Goal: Task Accomplishment & Management: Use online tool/utility

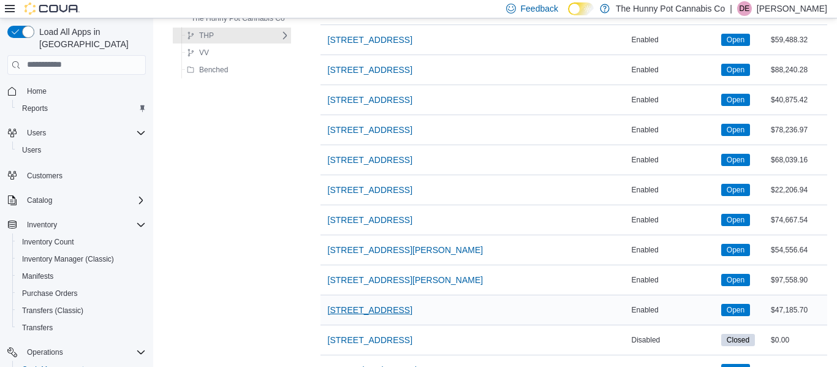
scroll to position [1087, 0]
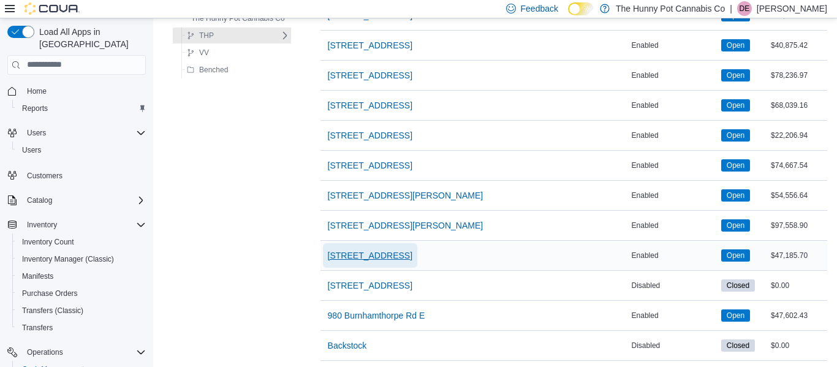
click at [373, 264] on span "[STREET_ADDRESS]" at bounding box center [370, 255] width 85 height 25
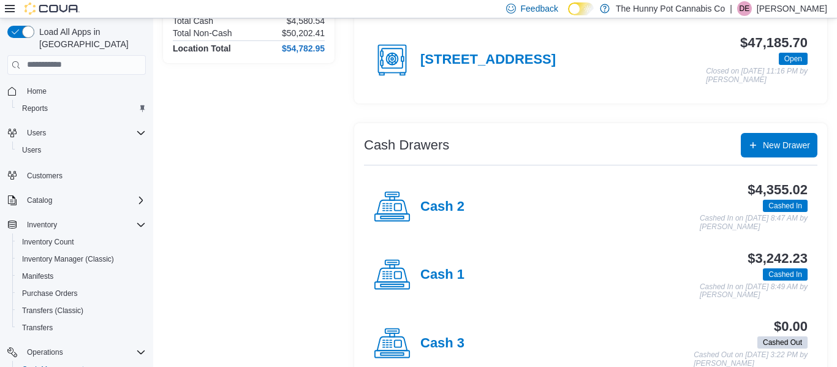
scroll to position [164, 0]
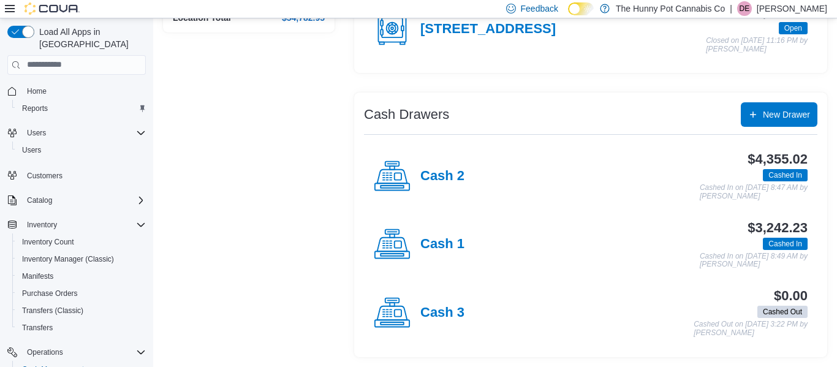
click at [288, 189] on div "Location Summary Total Cash $4,580.54 Total Non-Cash $50,202.41 Location Total …" at bounding box center [249, 156] width 172 height 402
click at [319, 180] on div "Location Summary Total Cash $4,580.54 Total Non-Cash $50,202.41 Location Total …" at bounding box center [249, 156] width 172 height 402
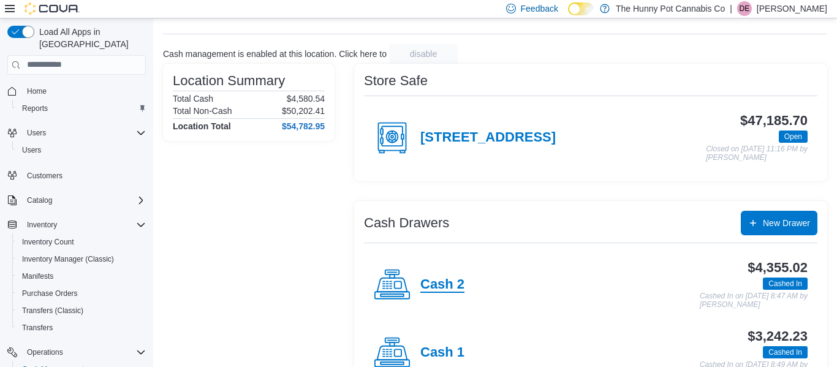
scroll to position [55, 0]
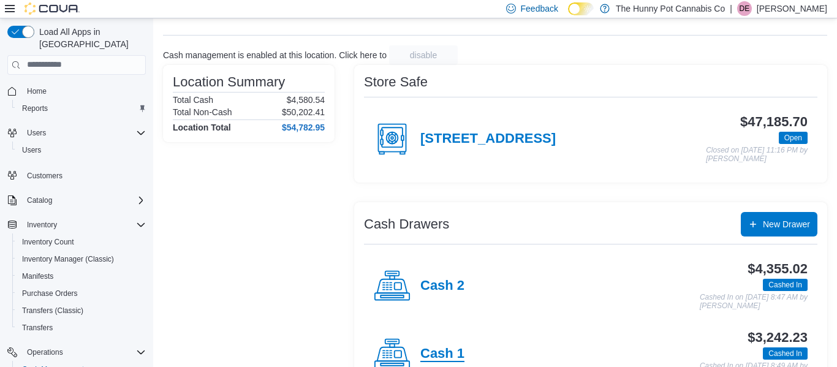
click at [441, 361] on h4 "Cash 1" at bounding box center [442, 354] width 44 height 16
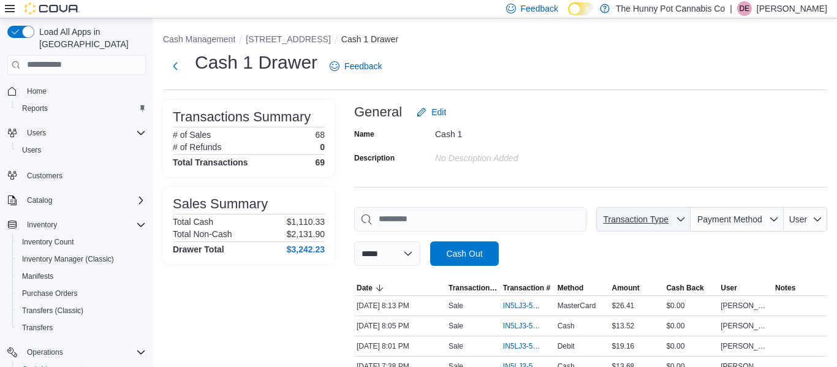
click at [664, 224] on span "Transaction Type" at bounding box center [636, 219] width 70 height 12
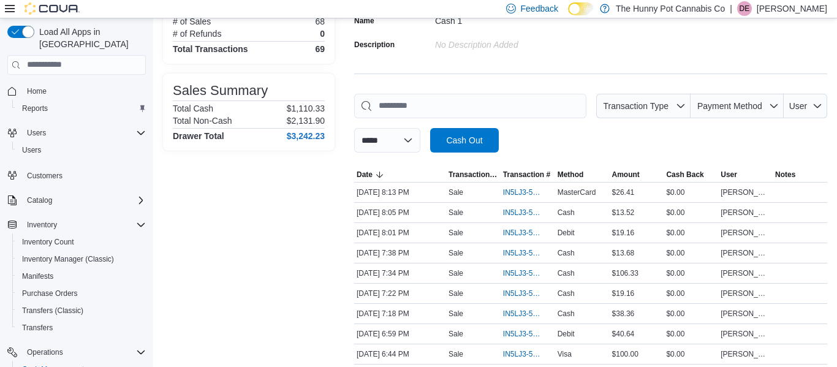
scroll to position [115, 0]
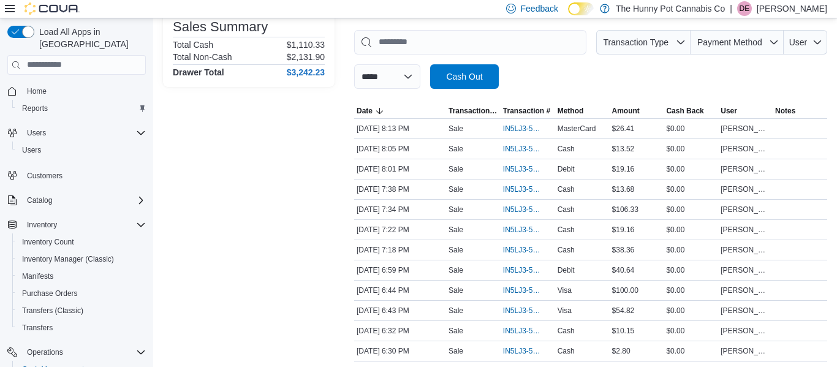
scroll to position [181, 0]
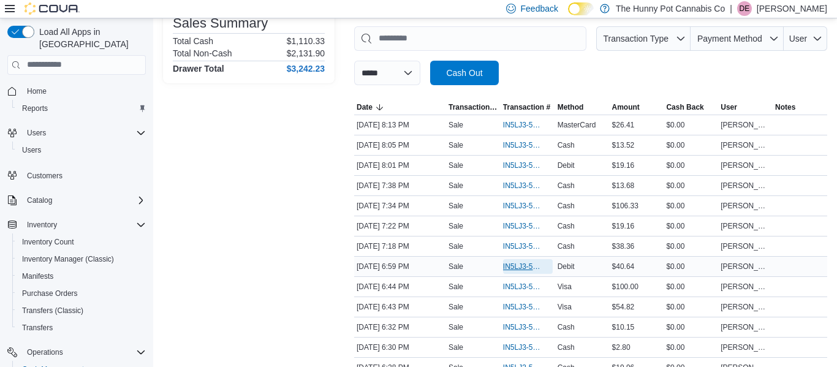
click at [517, 268] on span "IN5LJ3-5963827" at bounding box center [521, 267] width 37 height 10
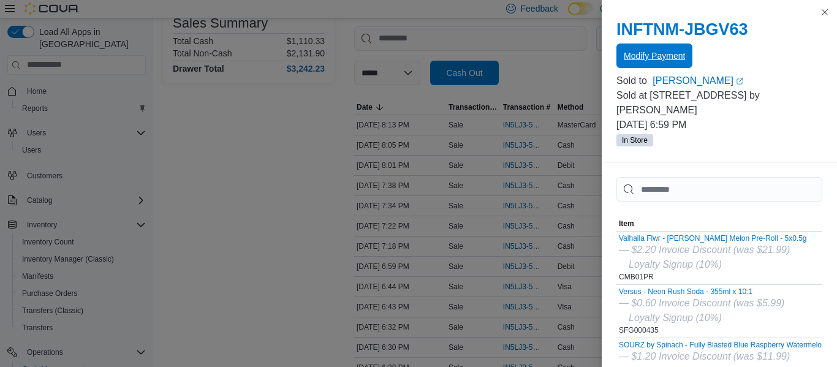
click at [668, 66] on span "Modify Payment" at bounding box center [654, 55] width 61 height 25
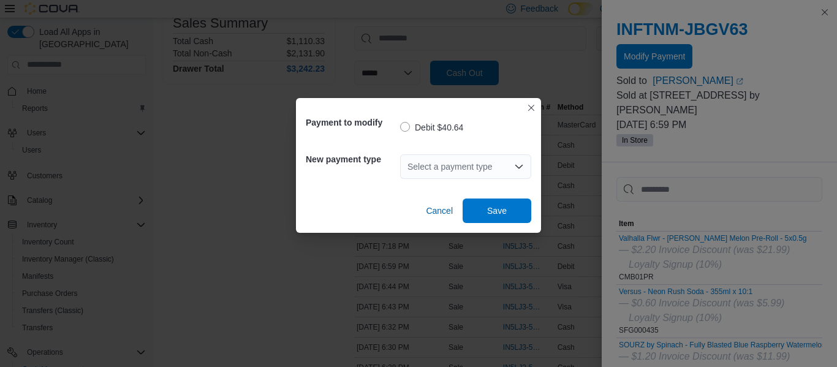
click at [483, 173] on div "Select a payment type" at bounding box center [465, 166] width 131 height 25
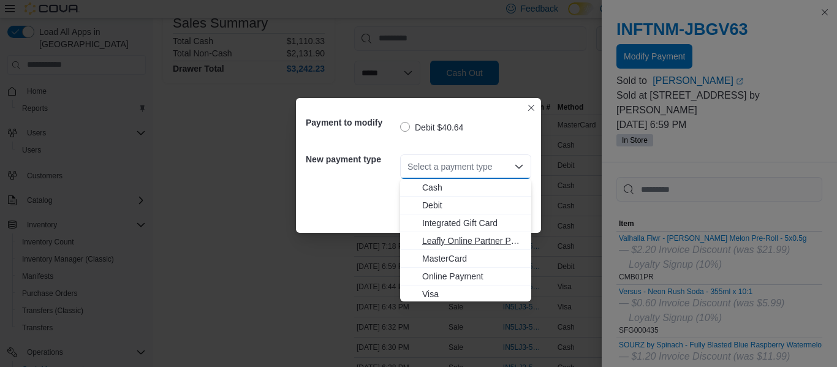
scroll to position [2, 0]
click at [442, 296] on span "Visa" at bounding box center [473, 292] width 102 height 12
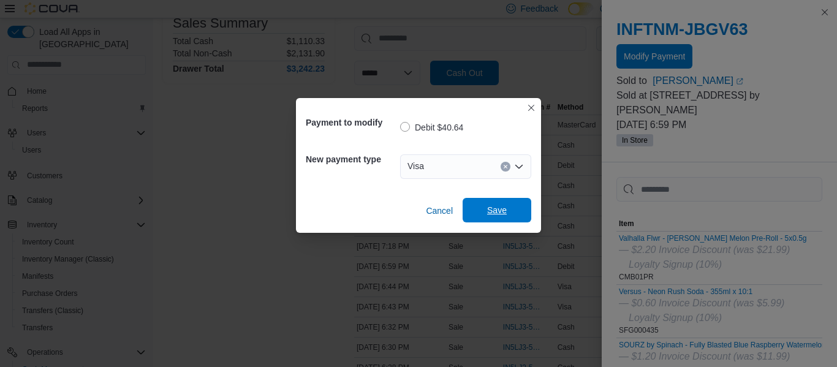
click at [500, 202] on span "Save" at bounding box center [497, 210] width 54 height 25
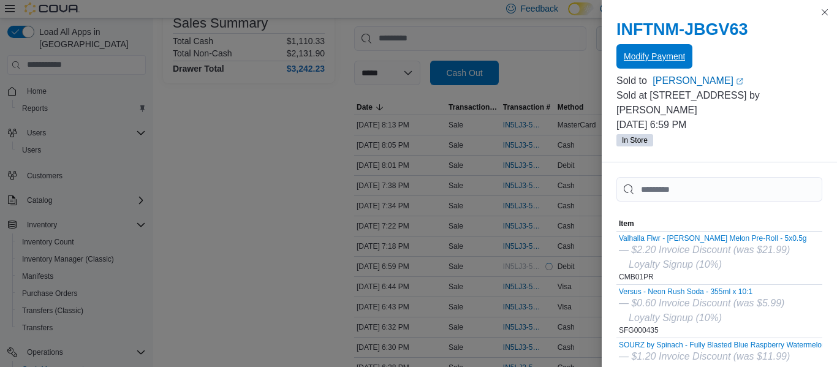
scroll to position [0, 0]
click at [616, 44] on button "Modify Payment" at bounding box center [654, 56] width 76 height 25
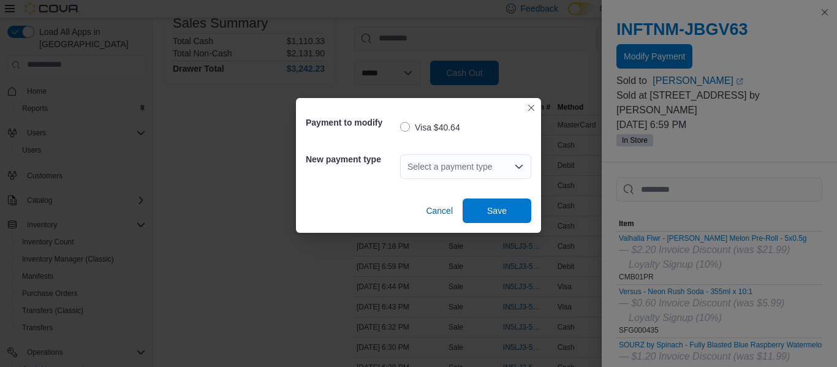
click at [246, 219] on div "Payment to modify Visa $40.64 New payment type Select a payment type Cancel Save" at bounding box center [418, 183] width 837 height 367
click at [436, 207] on span "Cancel" at bounding box center [439, 211] width 27 height 12
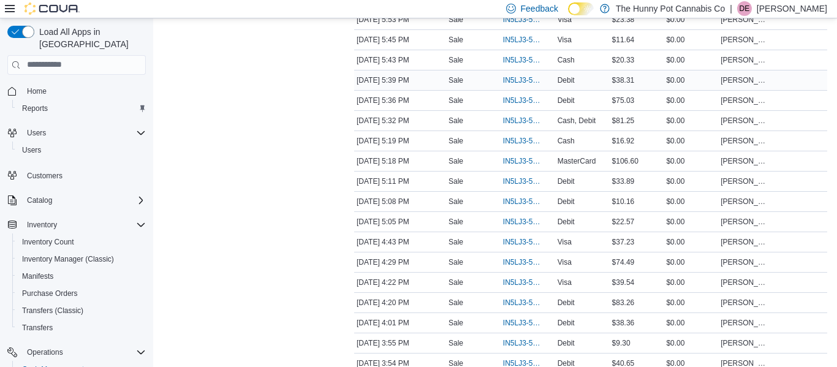
scroll to position [610, 0]
click at [514, 303] on span "IN5LJ3-5961939" at bounding box center [521, 302] width 37 height 10
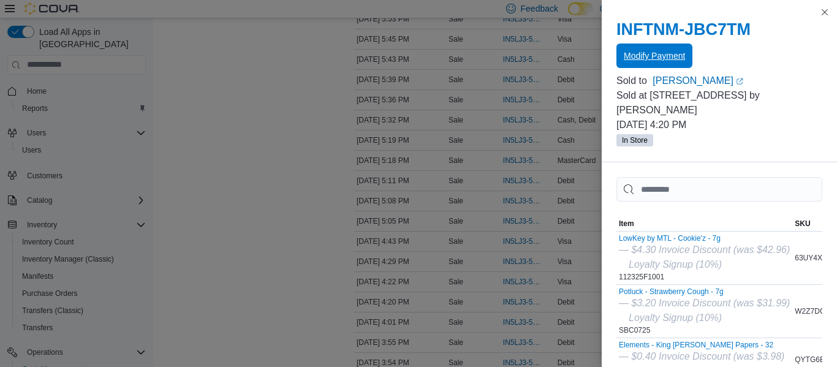
click at [636, 65] on span "Modify Payment" at bounding box center [654, 55] width 61 height 25
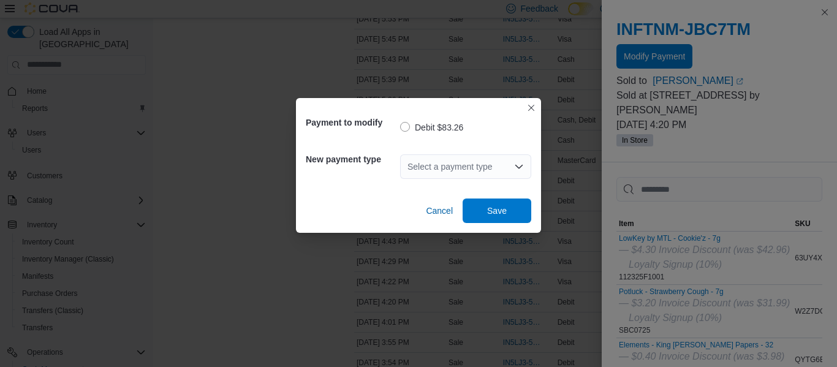
click at [432, 166] on div "Select a payment type" at bounding box center [465, 166] width 131 height 25
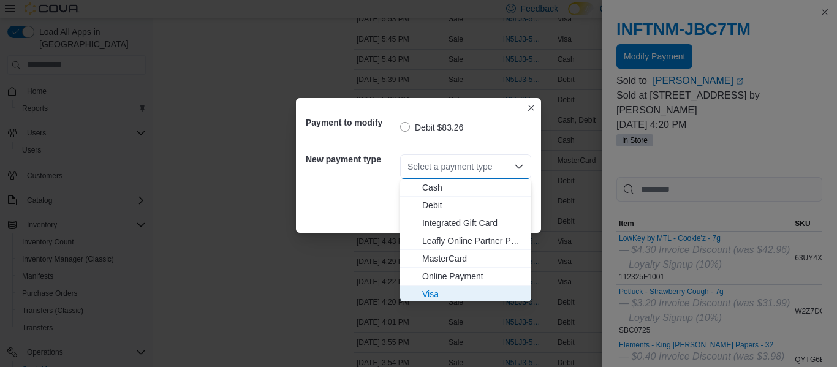
click at [436, 290] on span "Visa" at bounding box center [473, 294] width 102 height 12
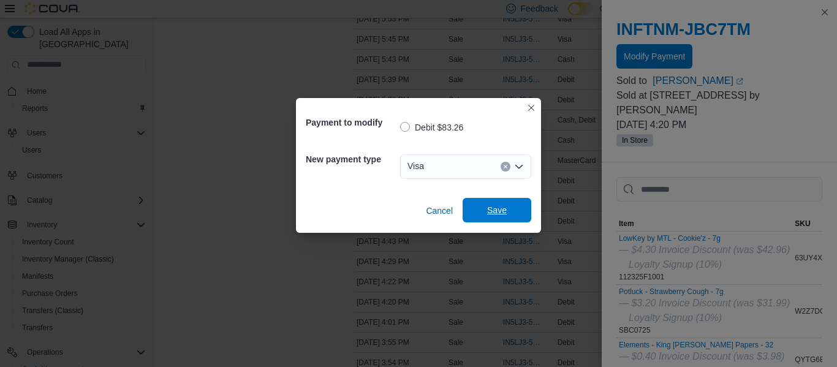
click at [516, 219] on span "Save" at bounding box center [497, 210] width 54 height 25
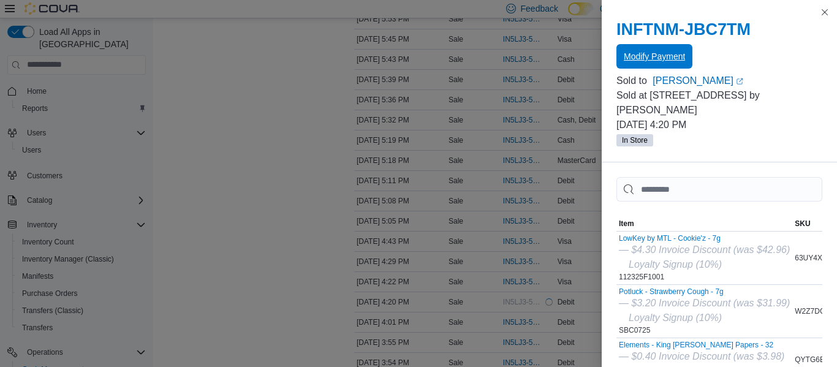
scroll to position [0, 0]
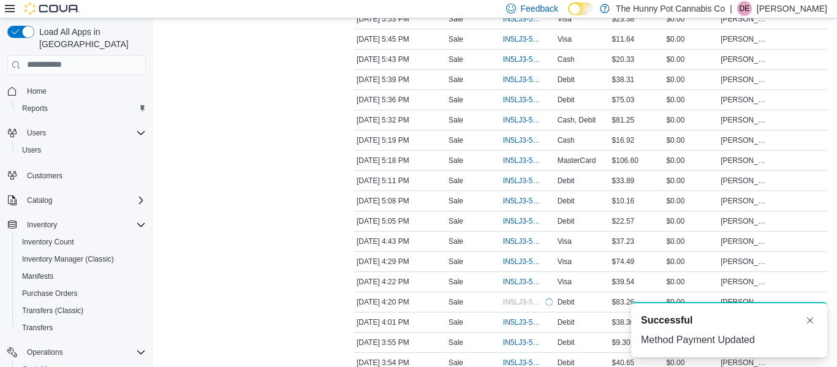
click at [188, 173] on div "Transactions Summary # of Sales 68 # of Refunds 0 Total Transactions 69 Sales S…" at bounding box center [249, 315] width 172 height 1650
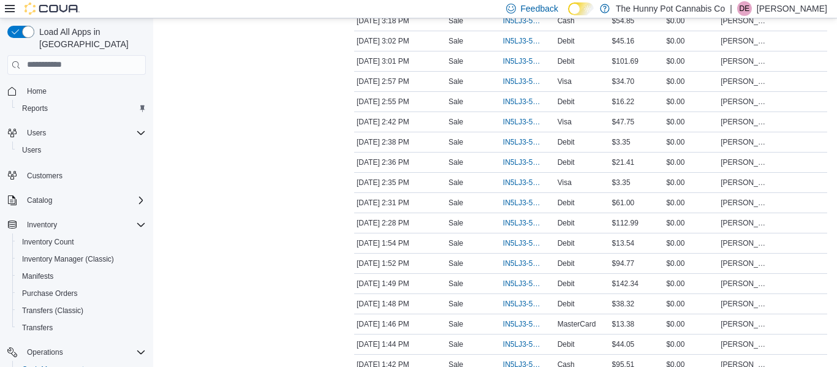
scroll to position [1055, 0]
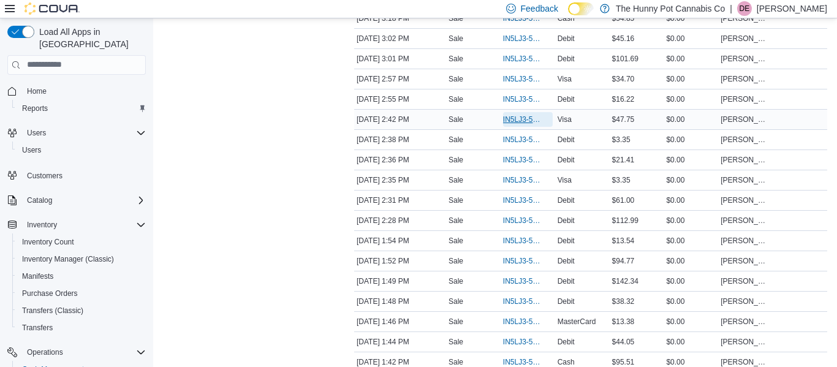
click at [509, 120] on span "IN5LJ3-5961049" at bounding box center [521, 120] width 37 height 10
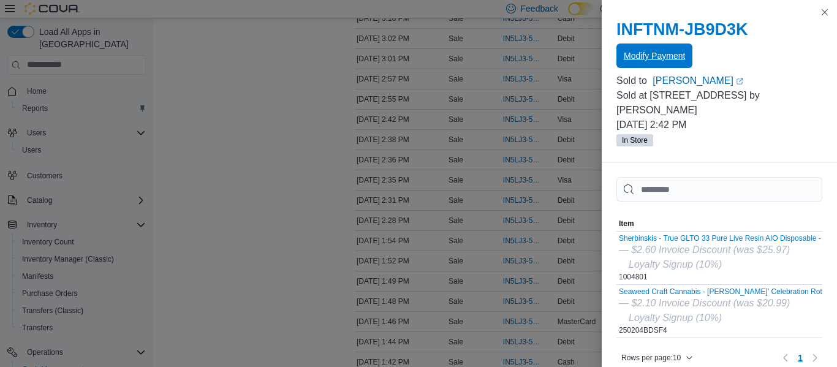
click at [638, 55] on span "Modify Payment" at bounding box center [654, 56] width 61 height 12
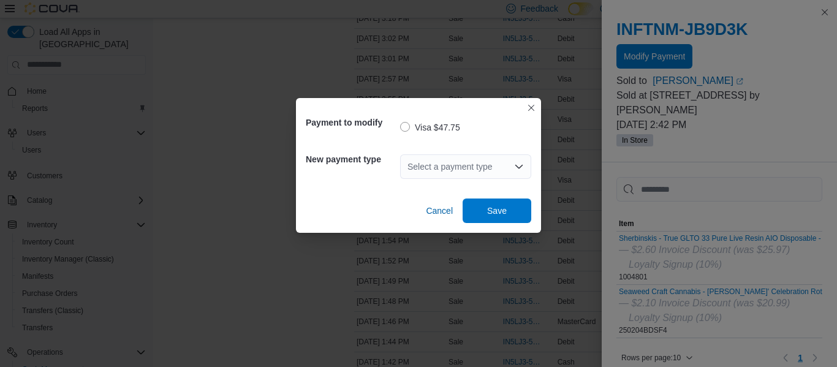
click at [500, 164] on div "Select a payment type" at bounding box center [465, 166] width 131 height 25
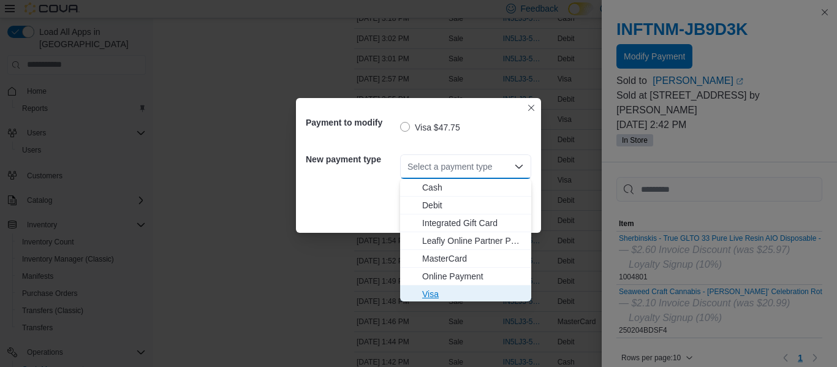
click at [466, 296] on span "Visa" at bounding box center [473, 294] width 102 height 12
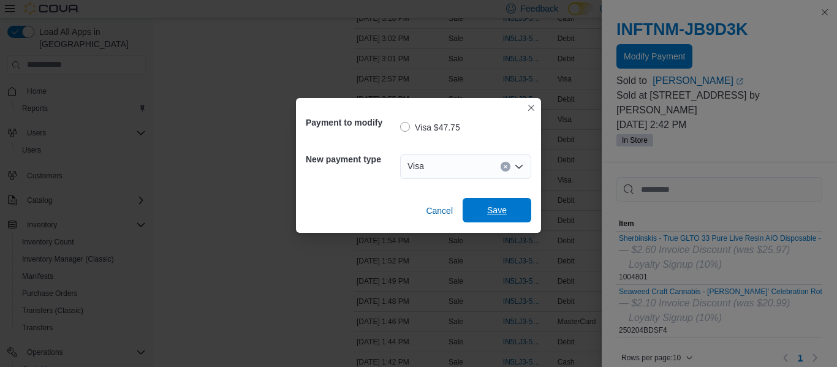
click at [504, 217] on span "Save" at bounding box center [497, 210] width 54 height 25
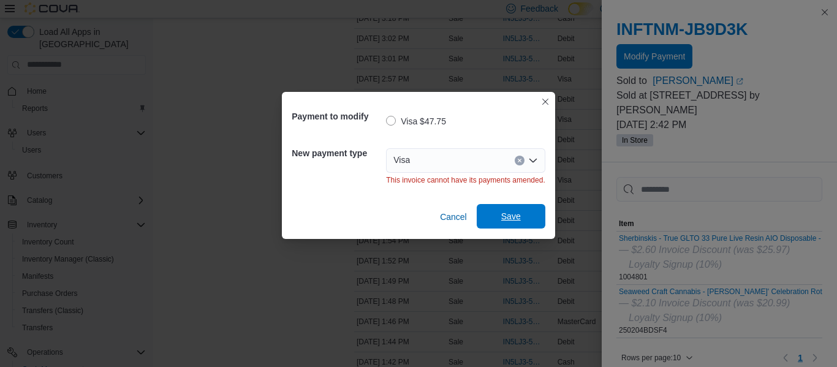
scroll to position [0, 0]
click at [167, 140] on div "Payment to modify Visa $47.75 New payment type Visa This invoice cannot have it…" at bounding box center [418, 183] width 837 height 367
click at [465, 216] on span "Cancel" at bounding box center [453, 217] width 27 height 12
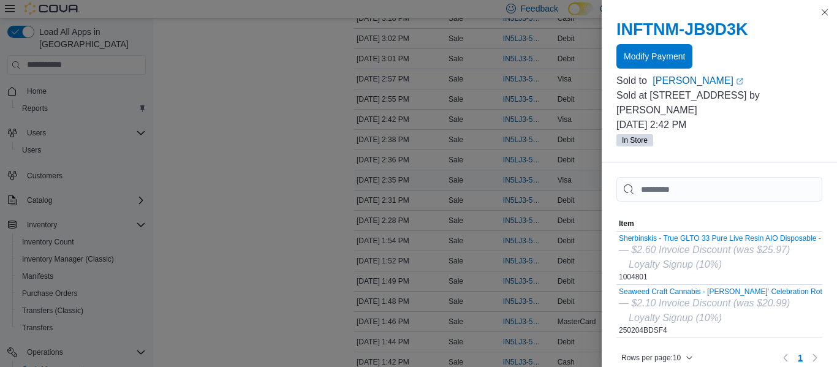
click at [379, 173] on div "[DATE] 2:35 PM" at bounding box center [400, 180] width 92 height 15
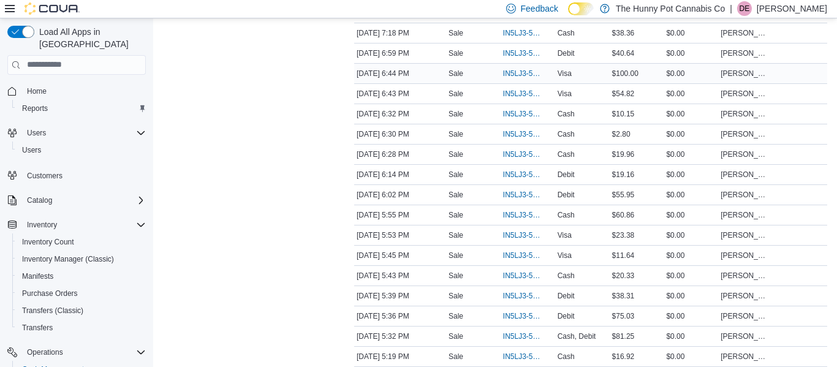
scroll to position [390, 0]
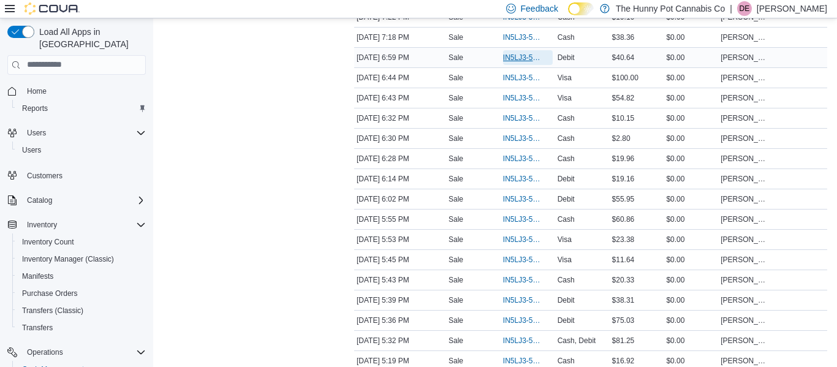
click at [516, 55] on span "IN5LJ3-5963827" at bounding box center [521, 58] width 37 height 10
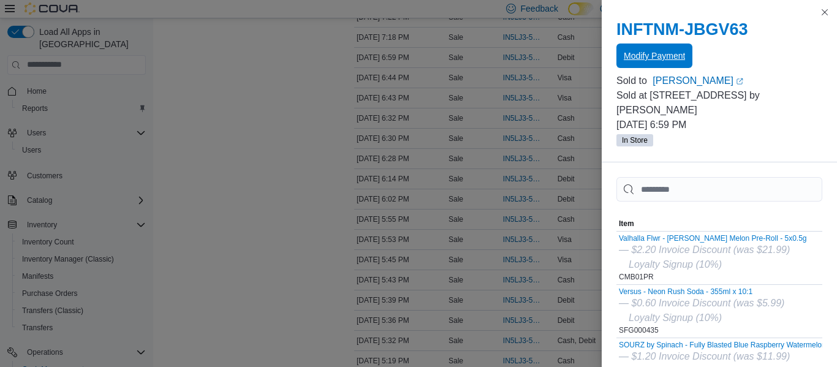
click at [676, 55] on span "Modify Payment" at bounding box center [654, 56] width 61 height 12
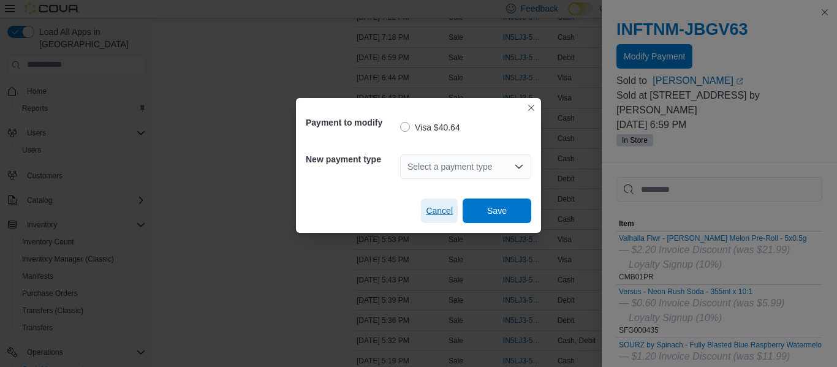
click at [438, 209] on span "Cancel" at bounding box center [439, 211] width 27 height 12
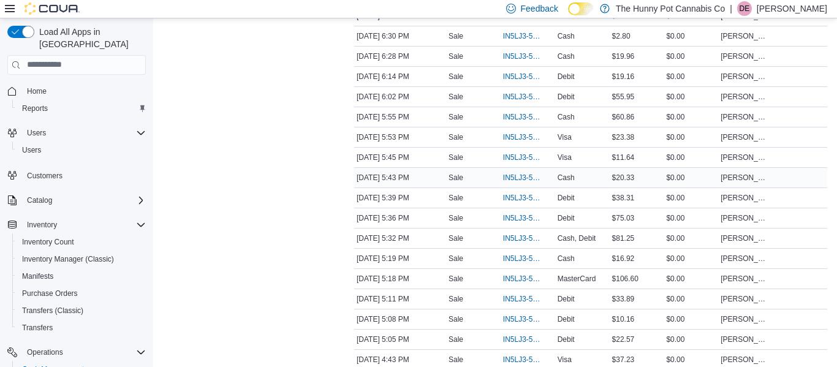
scroll to position [493, 0]
click at [511, 317] on span "IN5LJ3-5962439" at bounding box center [521, 319] width 37 height 10
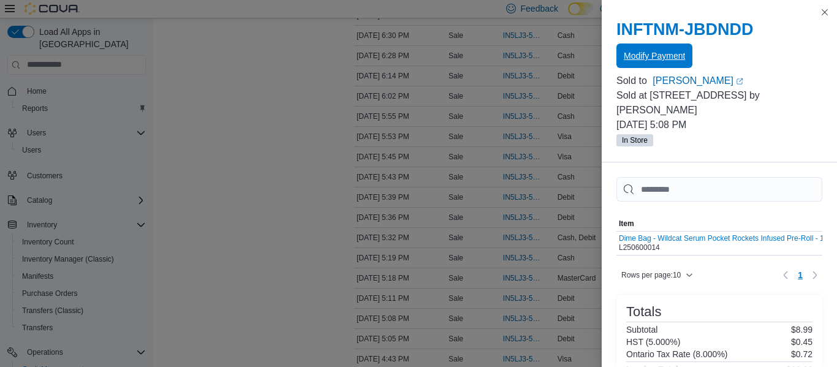
click at [649, 47] on span "Modify Payment" at bounding box center [654, 55] width 61 height 25
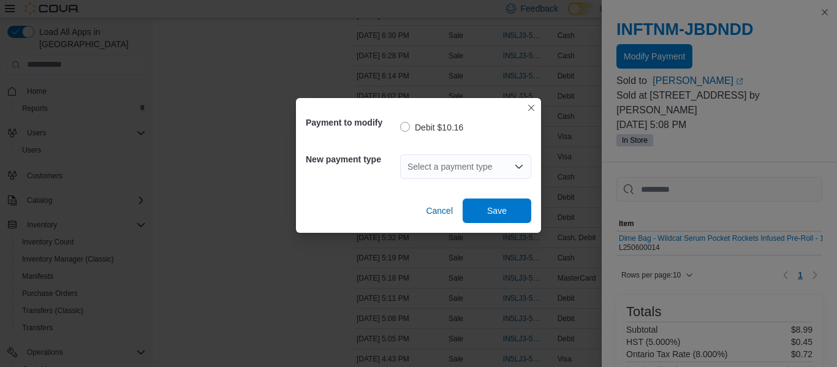
click at [478, 168] on div "Select a payment type" at bounding box center [465, 166] width 131 height 25
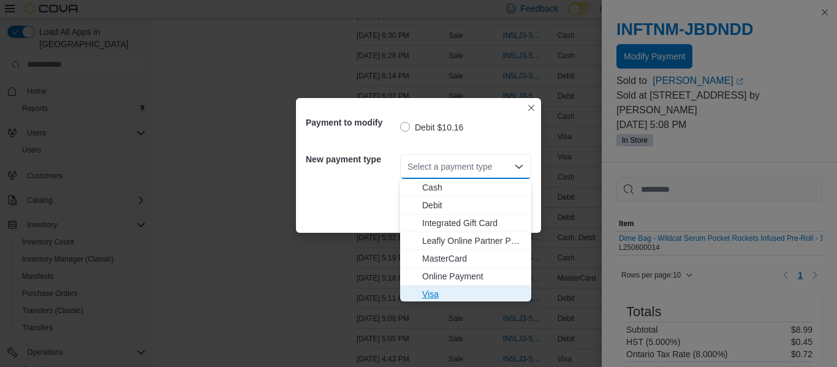
click at [467, 289] on span "Visa" at bounding box center [473, 294] width 102 height 12
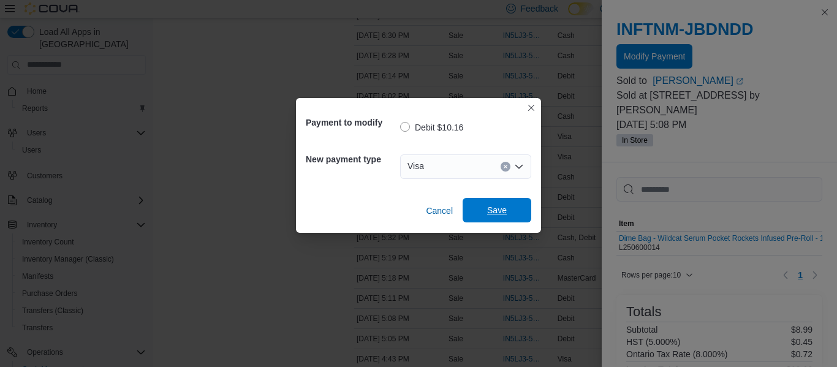
click at [500, 210] on span "Save" at bounding box center [497, 210] width 20 height 12
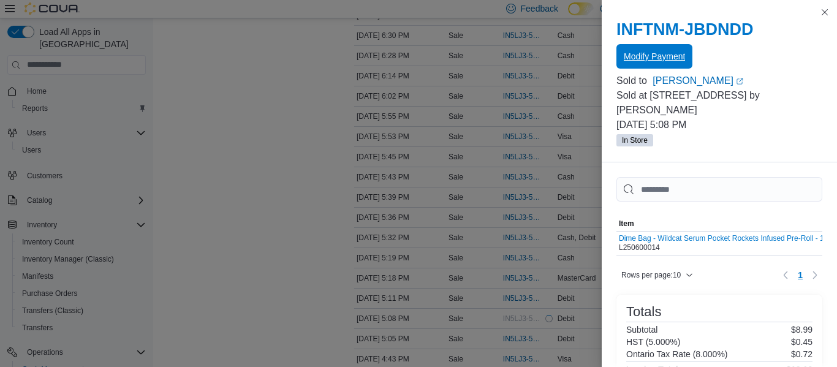
scroll to position [0, 0]
